Goal: Task Accomplishment & Management: Manage account settings

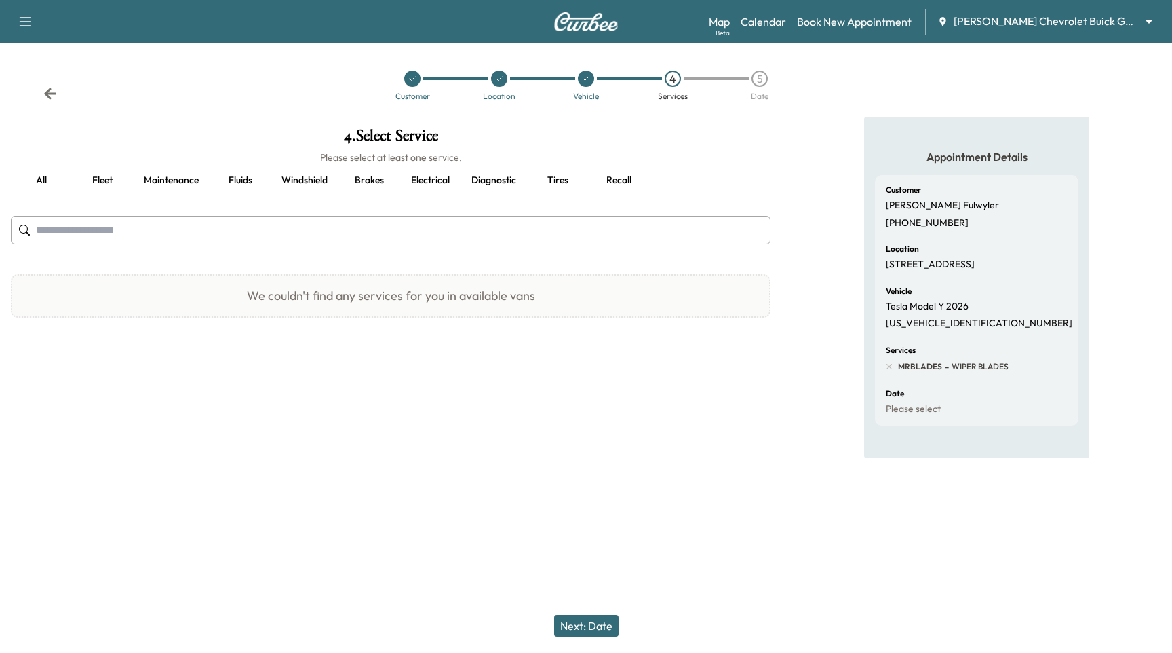
click at [1083, 37] on div "Support Log Out Map Beta Calendar Book New Appointment [PERSON_NAME] Chevrolet …" at bounding box center [586, 21] width 1172 height 43
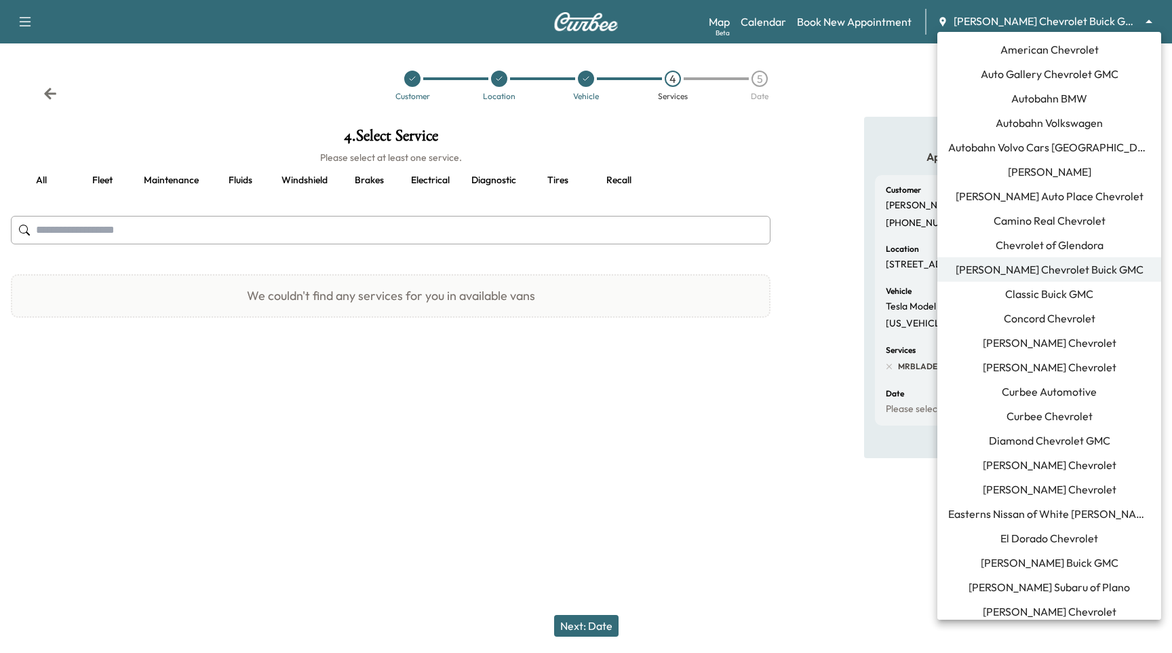
click at [1089, 27] on body "Support Log Out Map Beta Calendar Book New Appointment [PERSON_NAME] Chevrolet …" at bounding box center [586, 326] width 1172 height 653
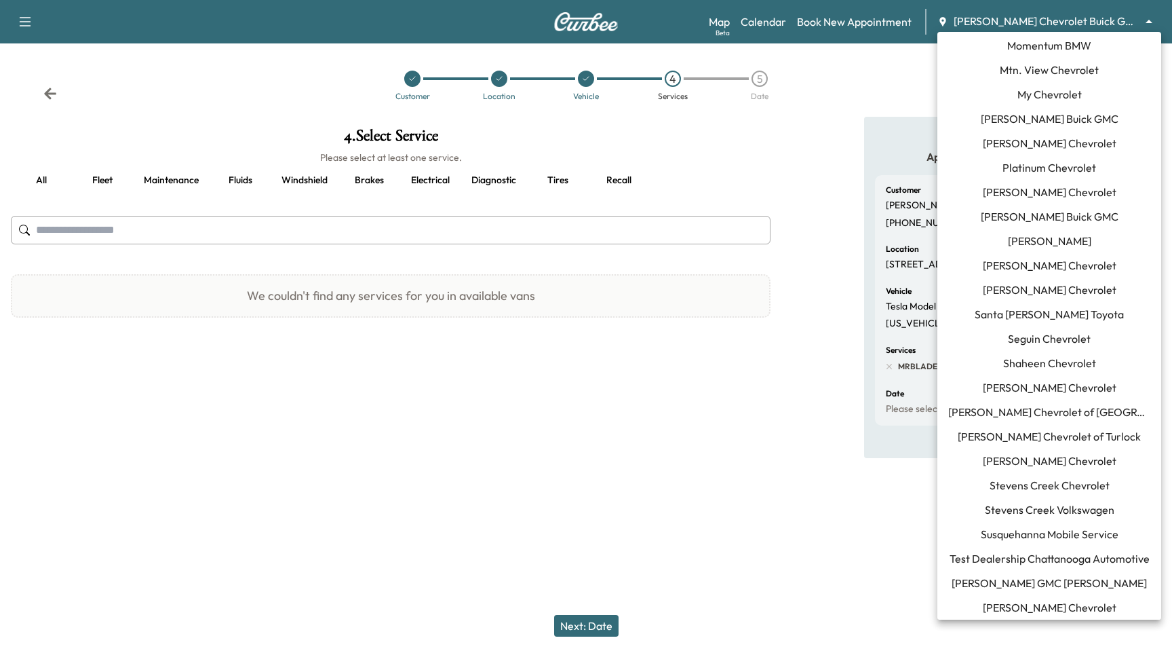
scroll to position [1230, 0]
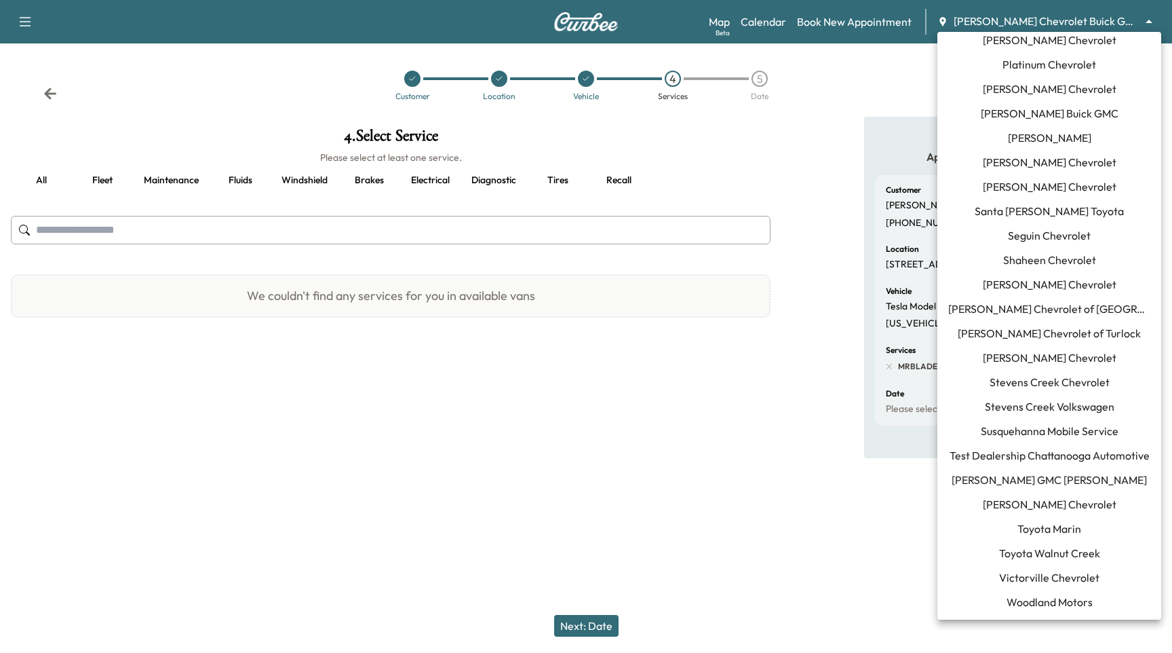
click at [17, 28] on div at bounding box center [586, 326] width 1172 height 653
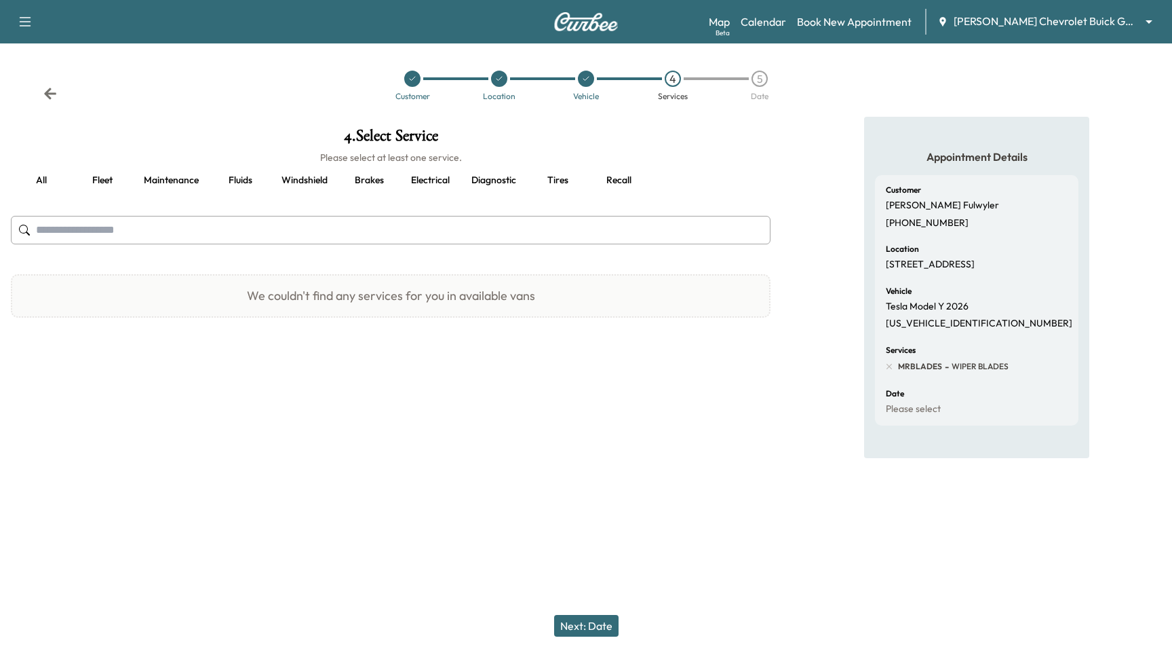
click at [18, 27] on div at bounding box center [586, 326] width 1172 height 653
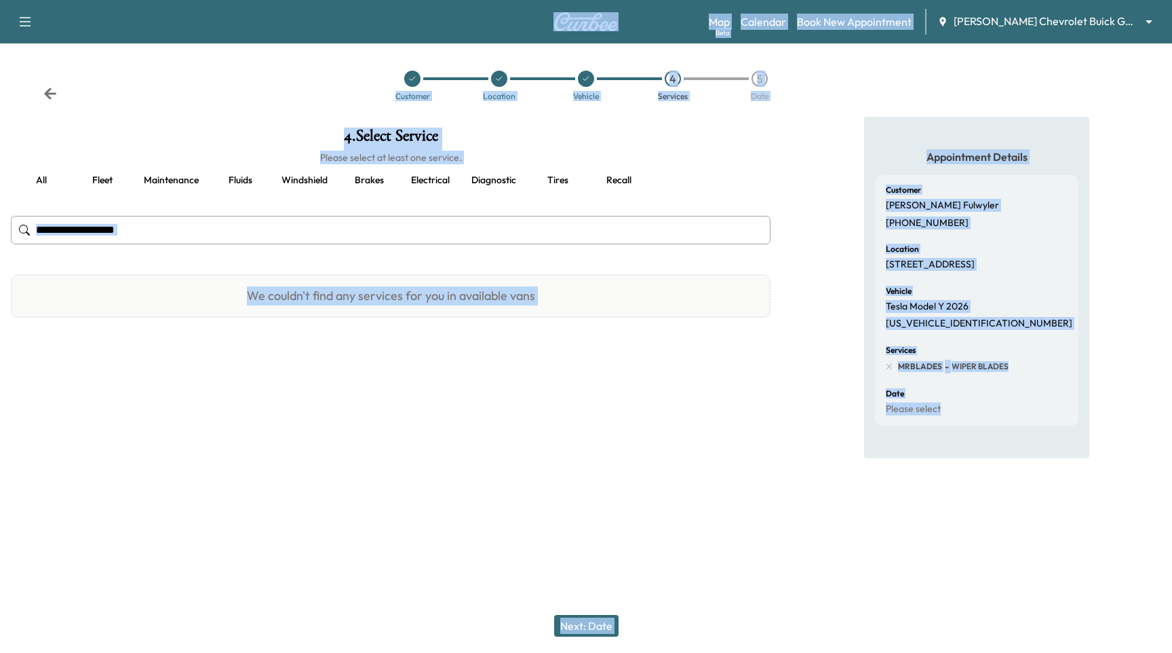
click at [25, 22] on icon "button" at bounding box center [25, 22] width 16 height 16
click at [61, 72] on button "Log Out" at bounding box center [47, 77] width 51 height 22
